Goal: Information Seeking & Learning: Understand process/instructions

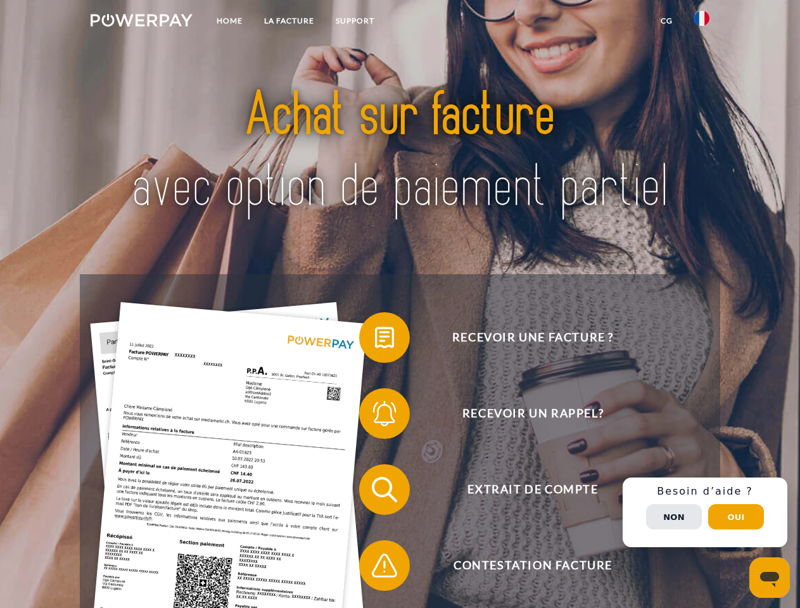
click at [141, 22] on img at bounding box center [142, 20] width 102 height 13
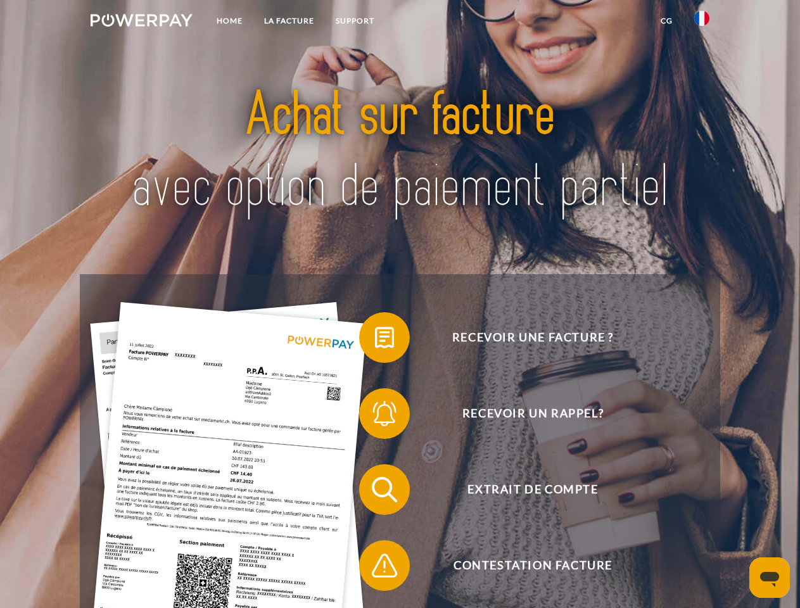
click at [702, 22] on img at bounding box center [701, 18] width 15 height 15
click at [667, 21] on link "CG" at bounding box center [667, 21] width 34 height 23
click at [375, 340] on span at bounding box center [365, 337] width 63 height 63
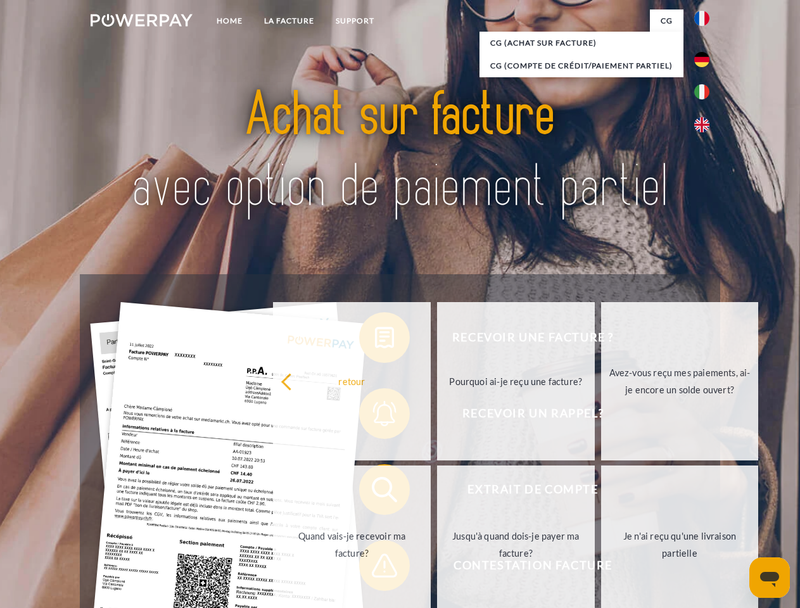
click at [375, 416] on div "Recevoir une facture ? Recevoir un rappel? Extrait de compte retour" at bounding box center [400, 527] width 640 height 507
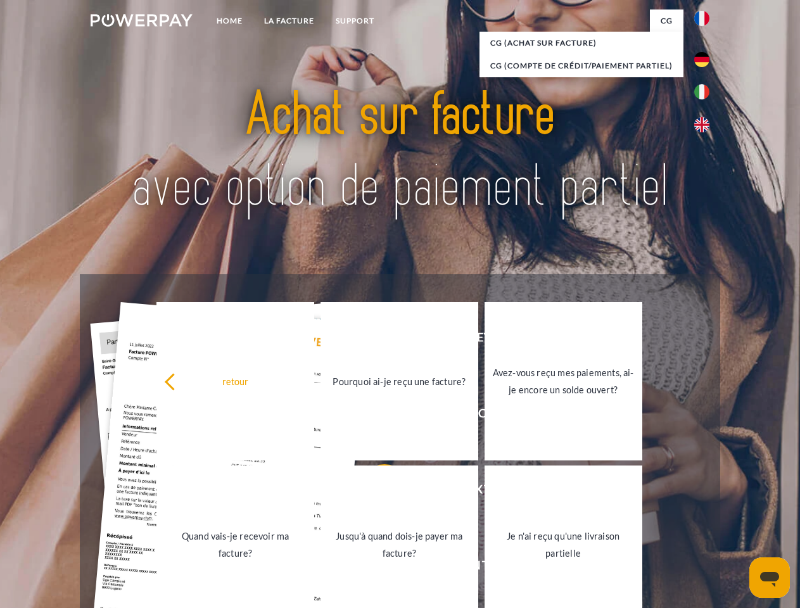
click at [375, 492] on link "Jusqu'à quand dois-je payer ma facture?" at bounding box center [400, 545] width 158 height 158
click at [375, 568] on span at bounding box center [365, 565] width 63 height 63
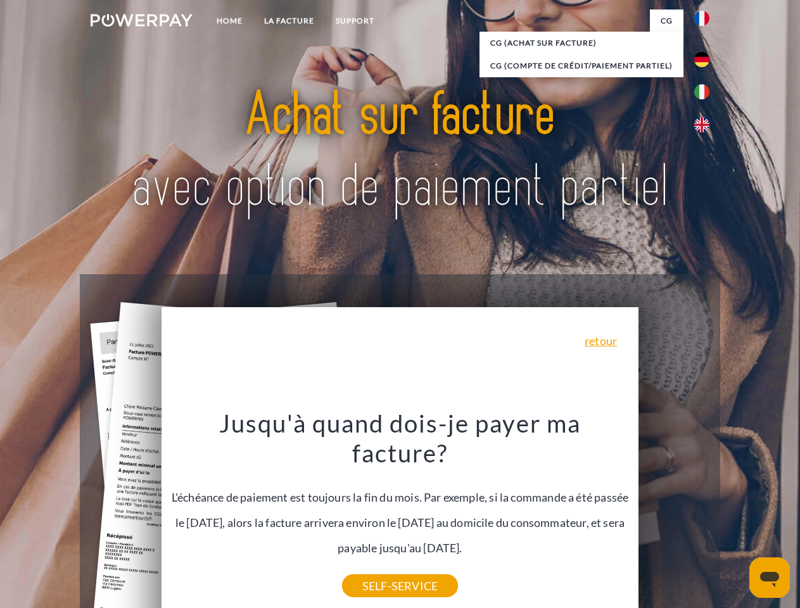
click at [705, 513] on div "Recevoir une facture ? Recevoir un rappel? Extrait de compte retour" at bounding box center [400, 527] width 640 height 507
click at [674, 515] on span "Extrait de compte" at bounding box center [533, 489] width 310 height 51
click at [736, 517] on header "Home LA FACTURE Support" at bounding box center [400, 437] width 800 height 875
